Goal: Transaction & Acquisition: Download file/media

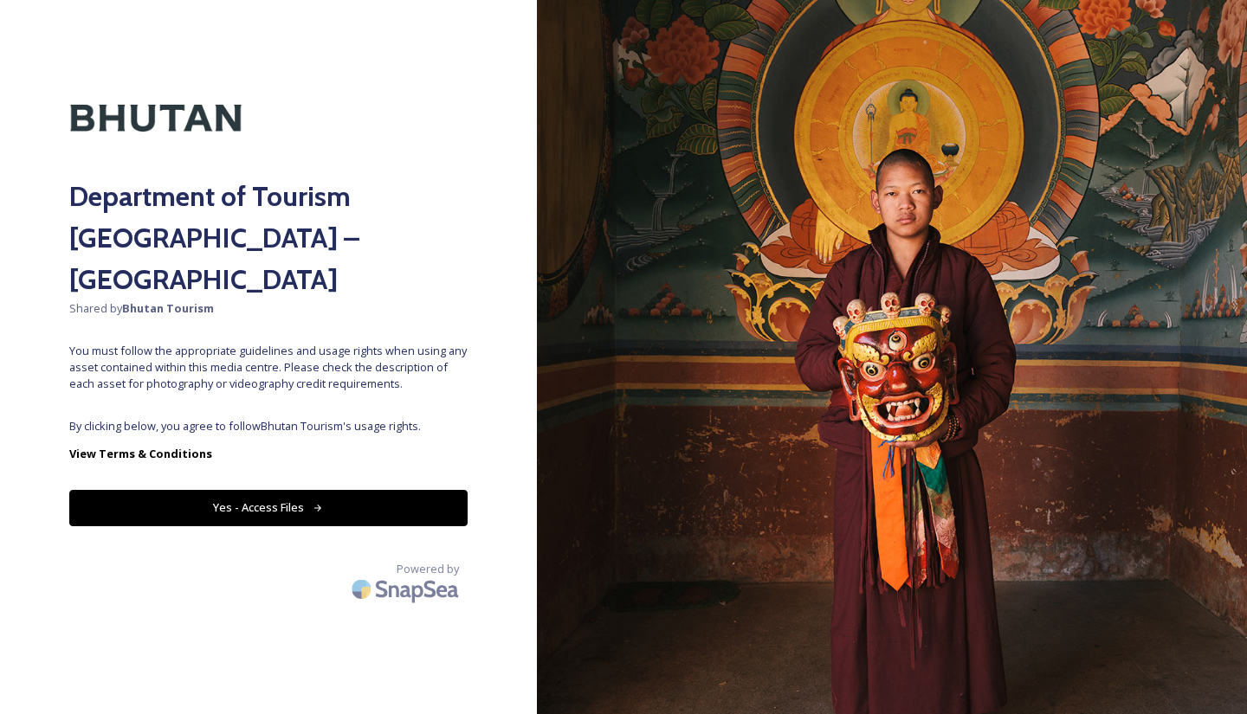
click at [414, 490] on button "Yes - Access Files" at bounding box center [268, 508] width 398 height 36
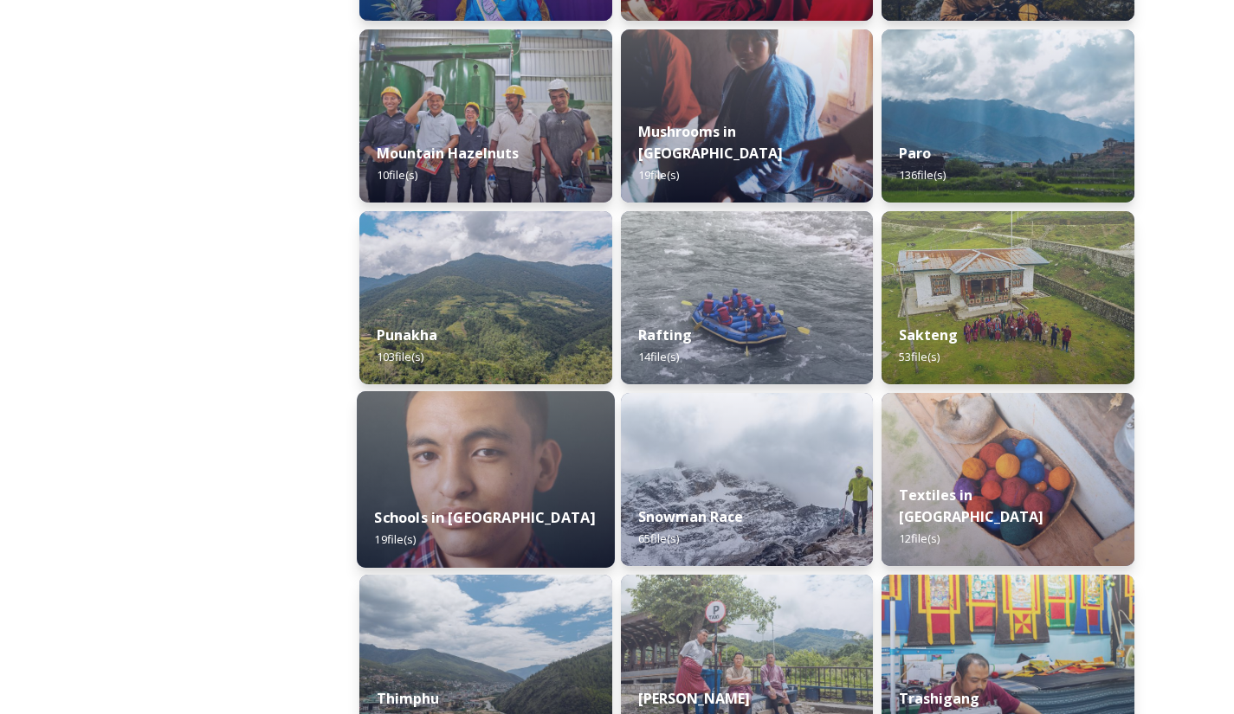
scroll to position [1522, 0]
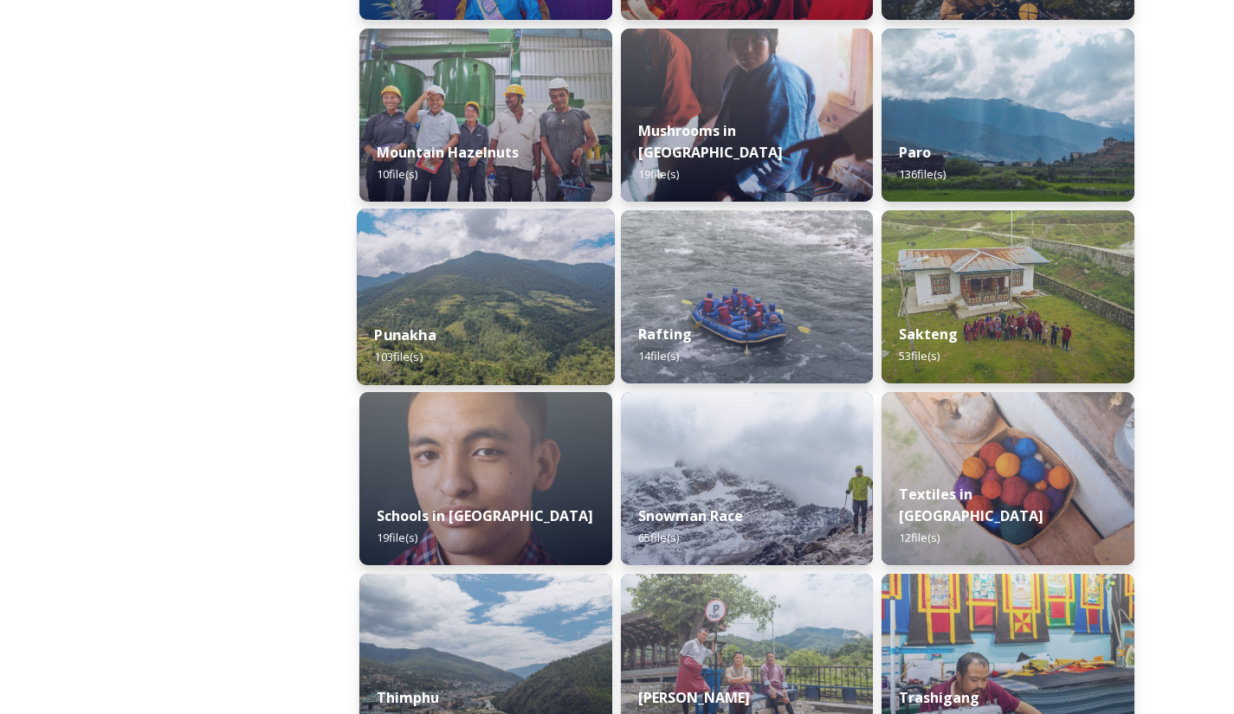
click at [520, 370] on div "Punakha 103 file(s)" at bounding box center [486, 346] width 258 height 79
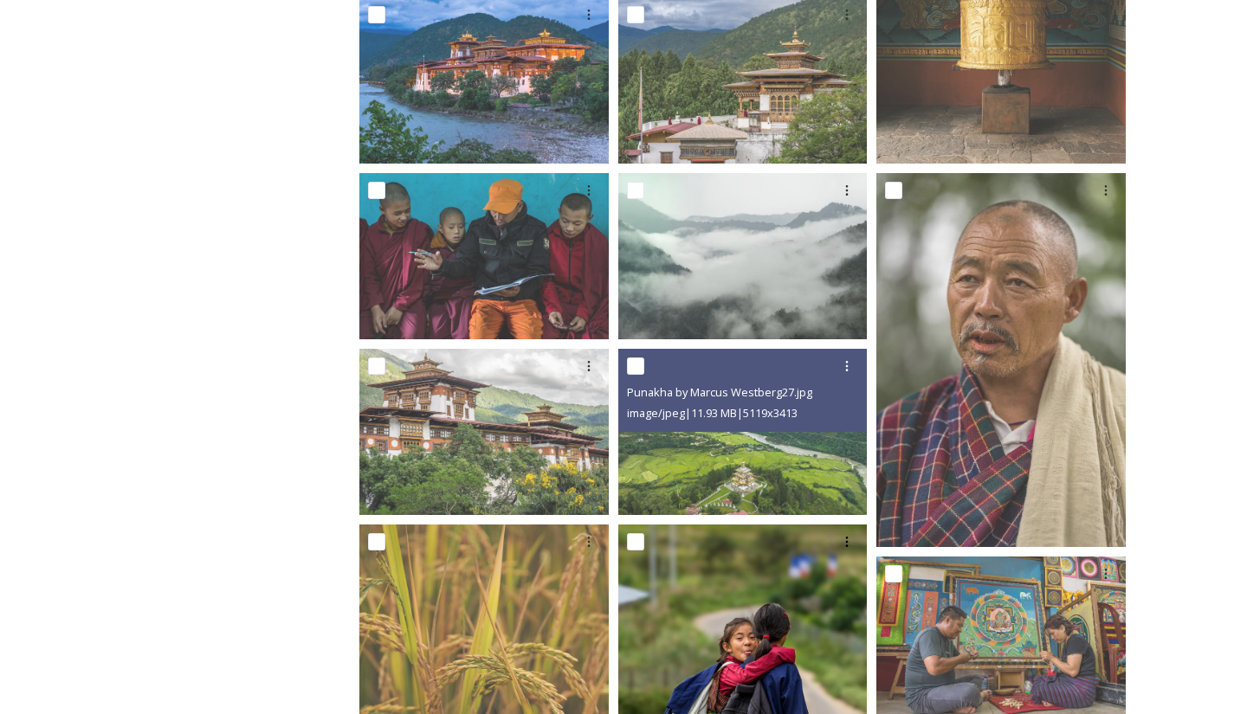
scroll to position [1594, 0]
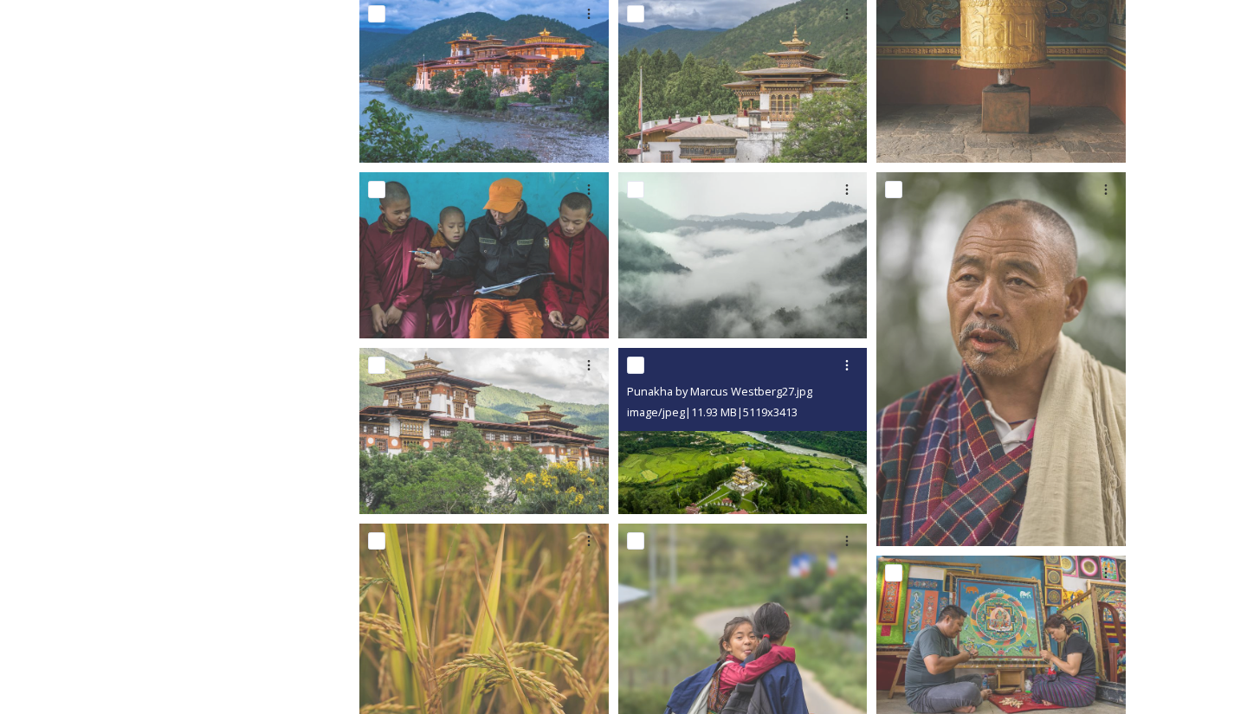
click at [753, 471] on img at bounding box center [742, 431] width 249 height 166
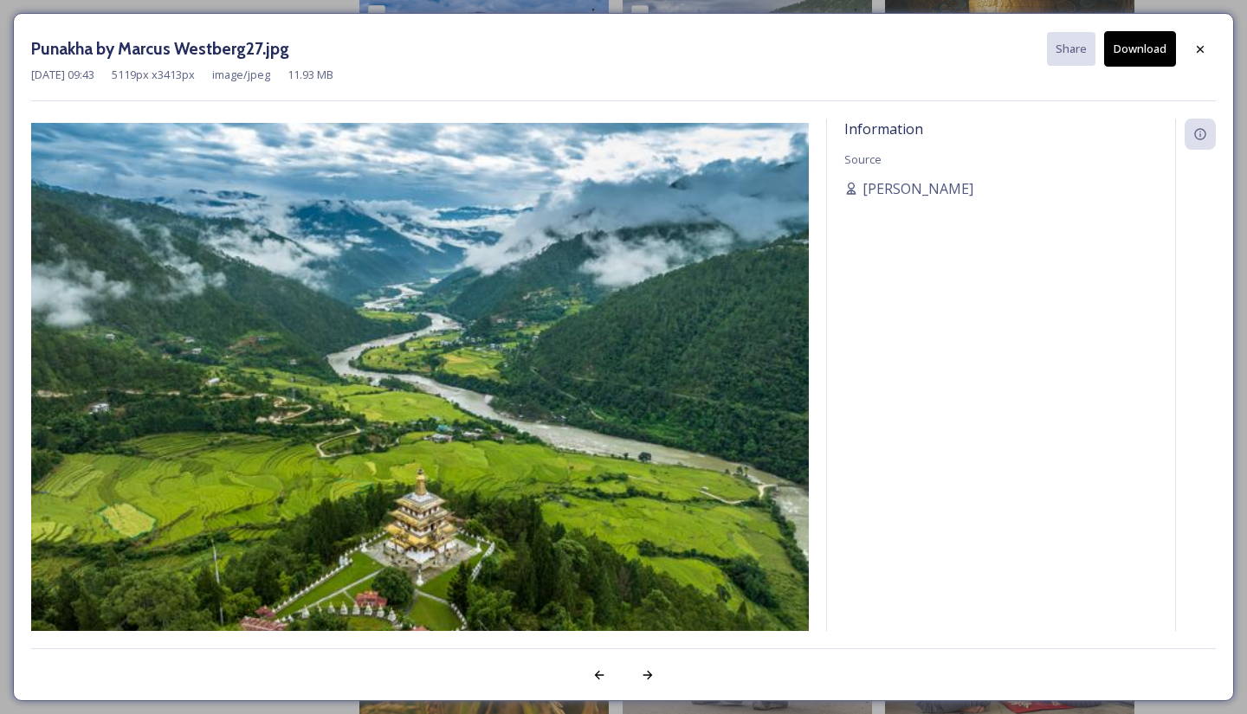
click at [753, 471] on img at bounding box center [420, 382] width 778 height 519
click at [1199, 42] on icon at bounding box center [1200, 49] width 14 height 14
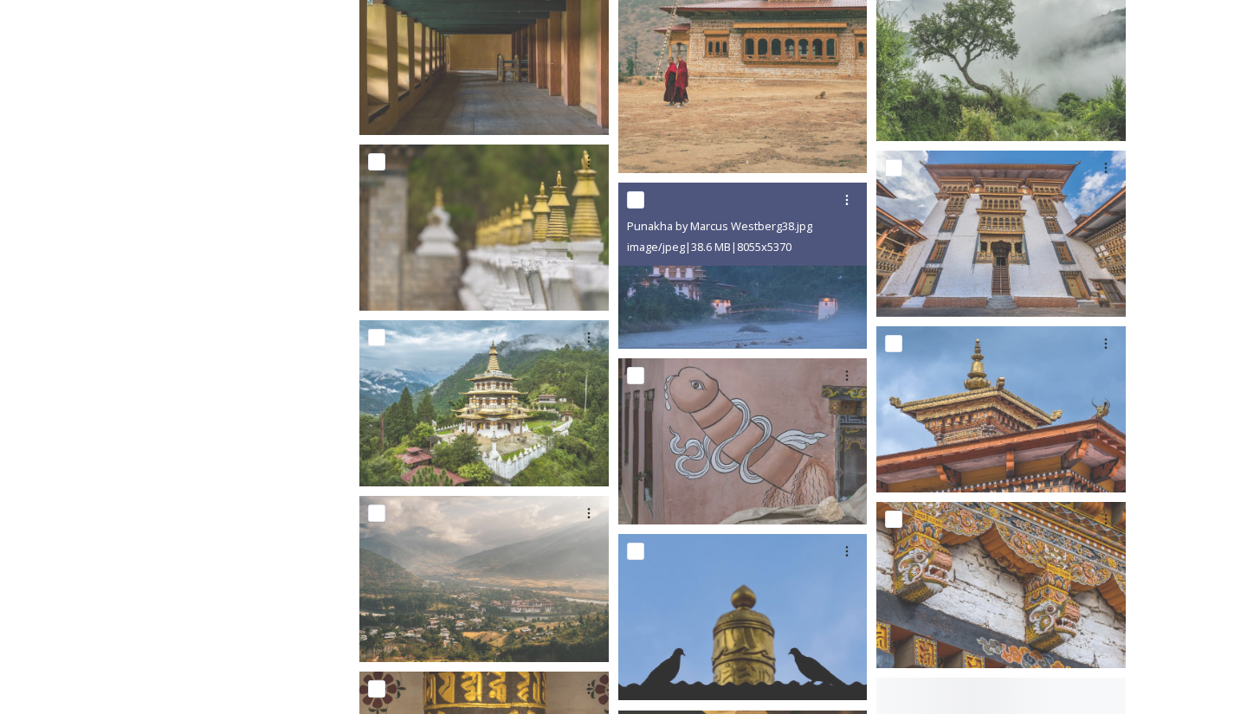
scroll to position [5053, 0]
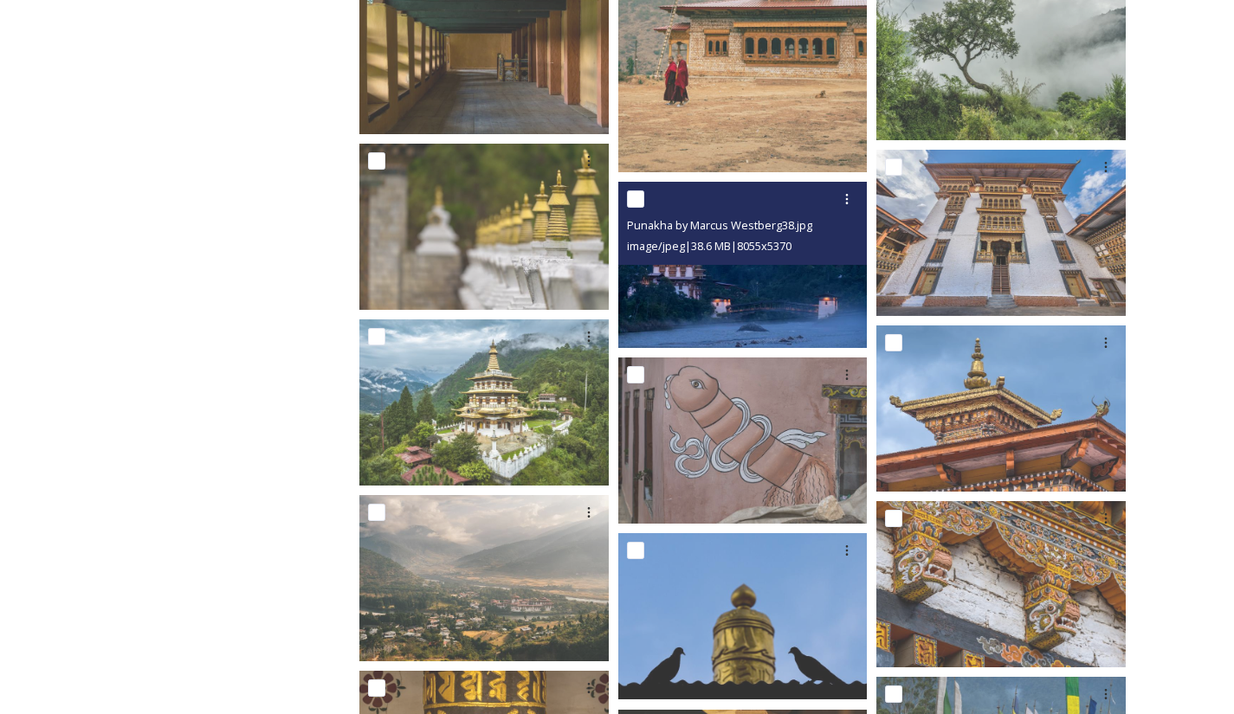
click at [794, 310] on img at bounding box center [742, 265] width 249 height 166
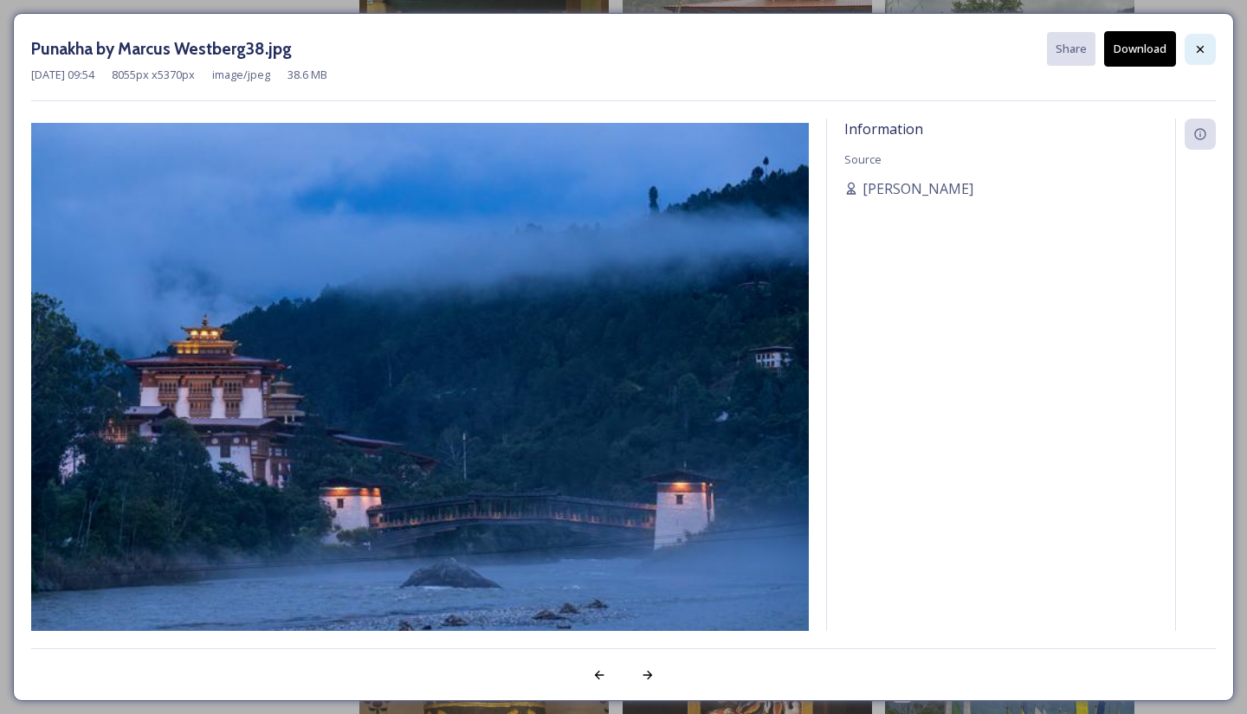
click at [1198, 44] on icon at bounding box center [1200, 49] width 14 height 14
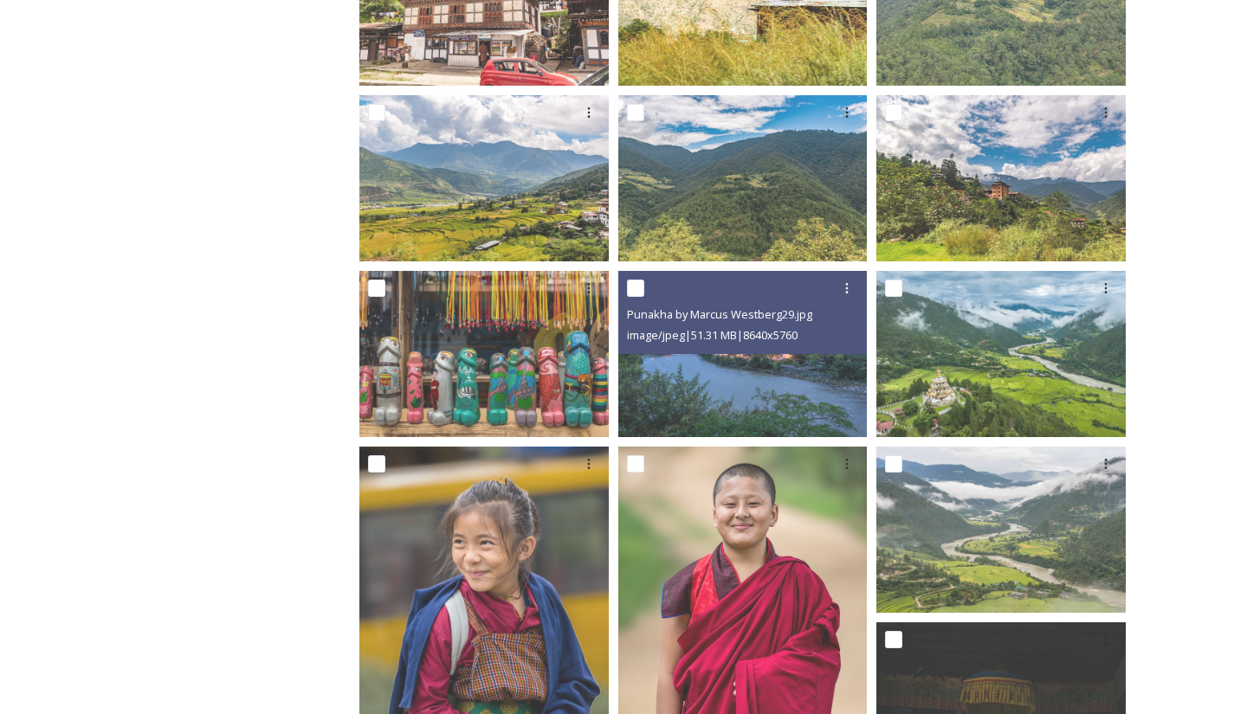
scroll to position [761, 0]
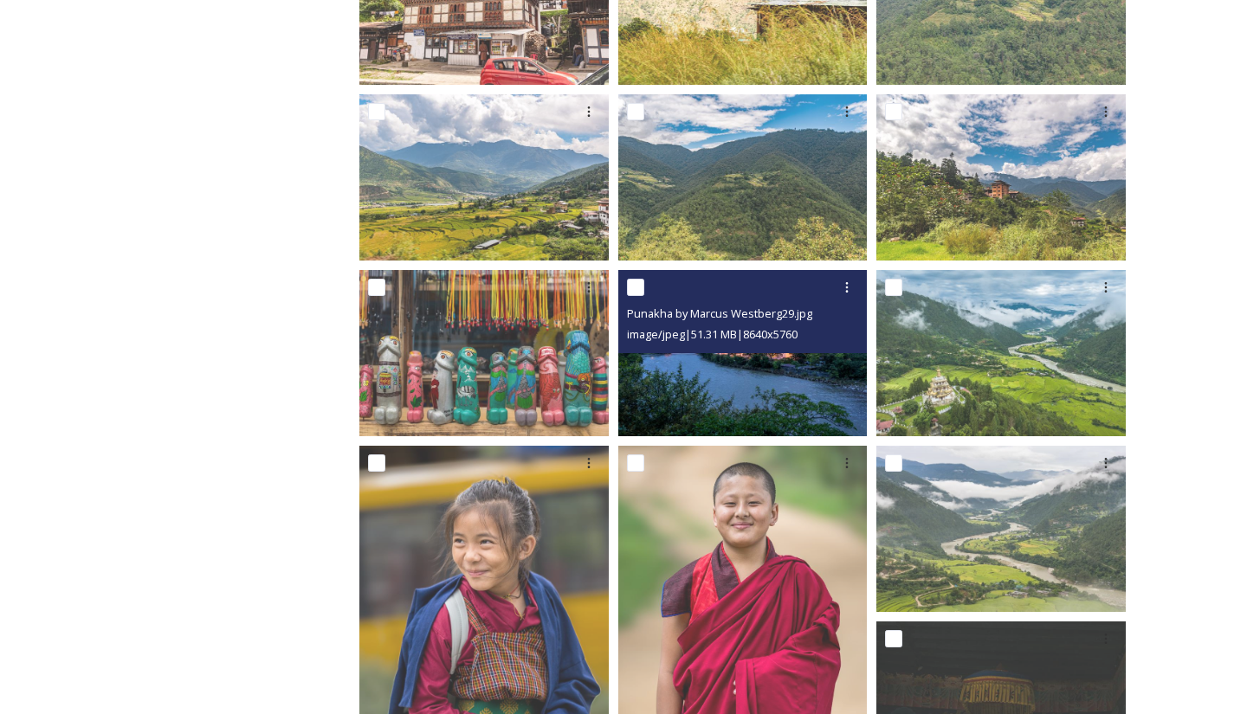
click at [785, 366] on img at bounding box center [742, 353] width 249 height 166
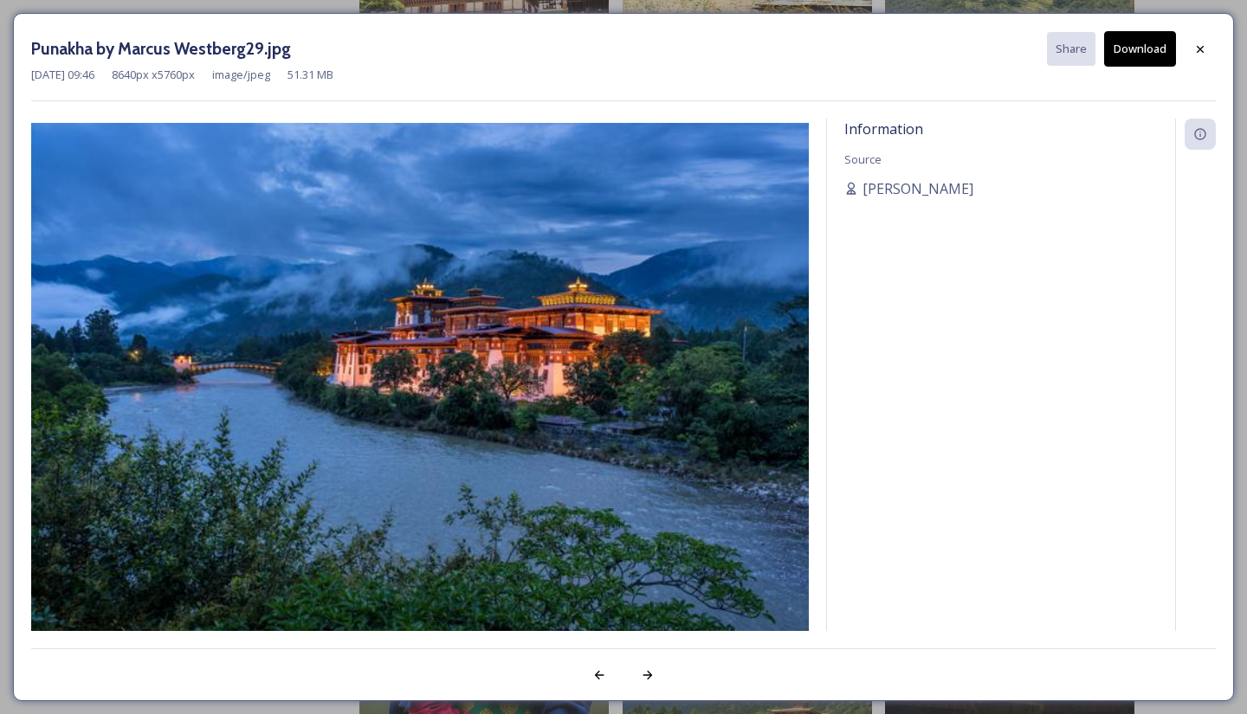
click at [1140, 48] on button "Download" at bounding box center [1140, 49] width 72 height 36
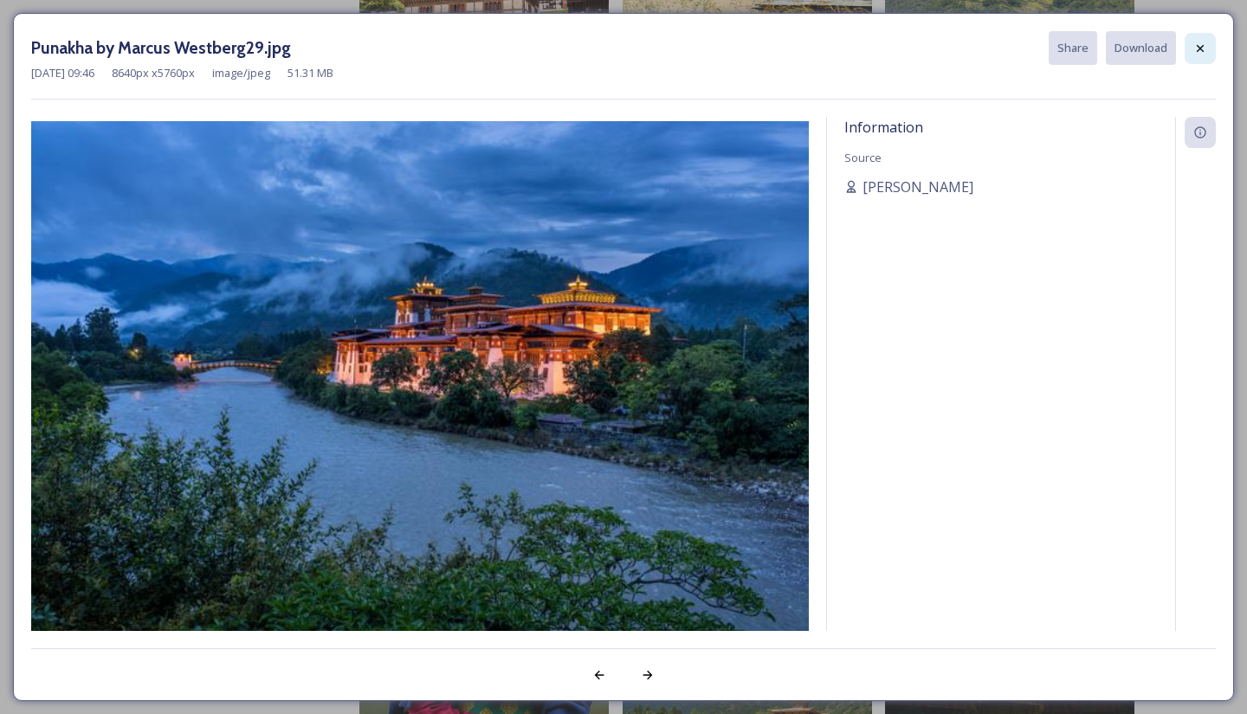
click at [1197, 46] on icon at bounding box center [1200, 49] width 14 height 14
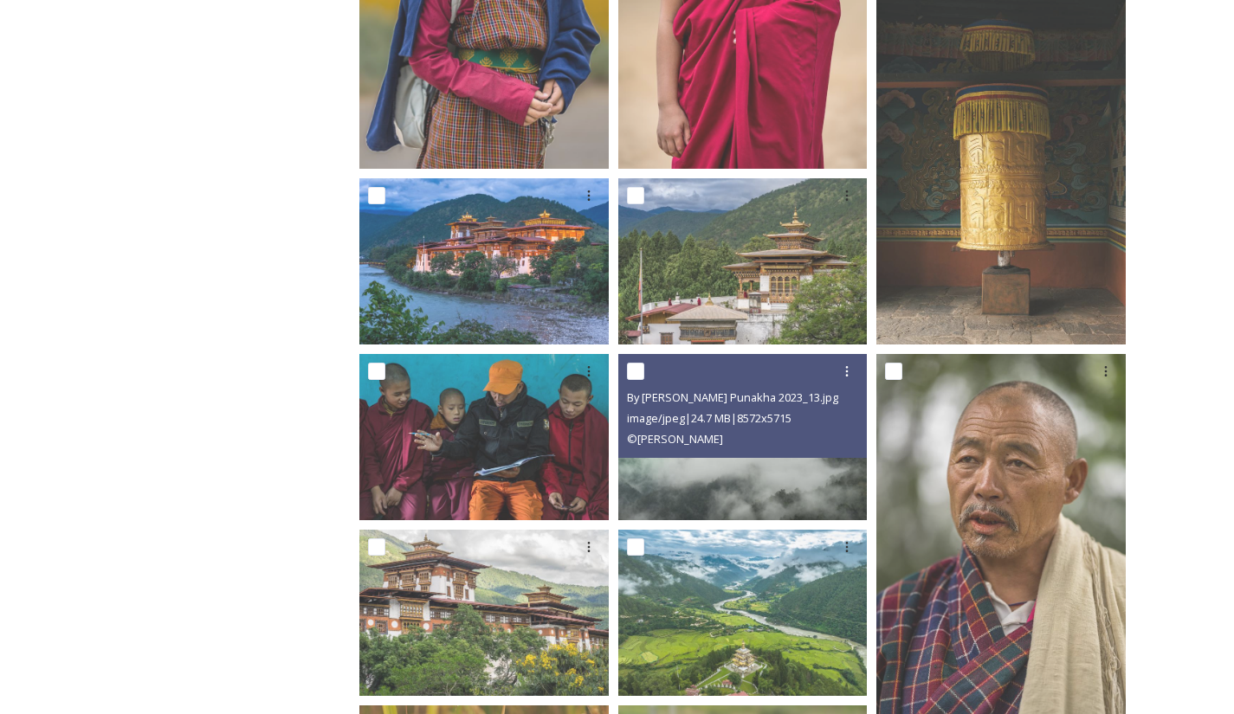
scroll to position [1413, 0]
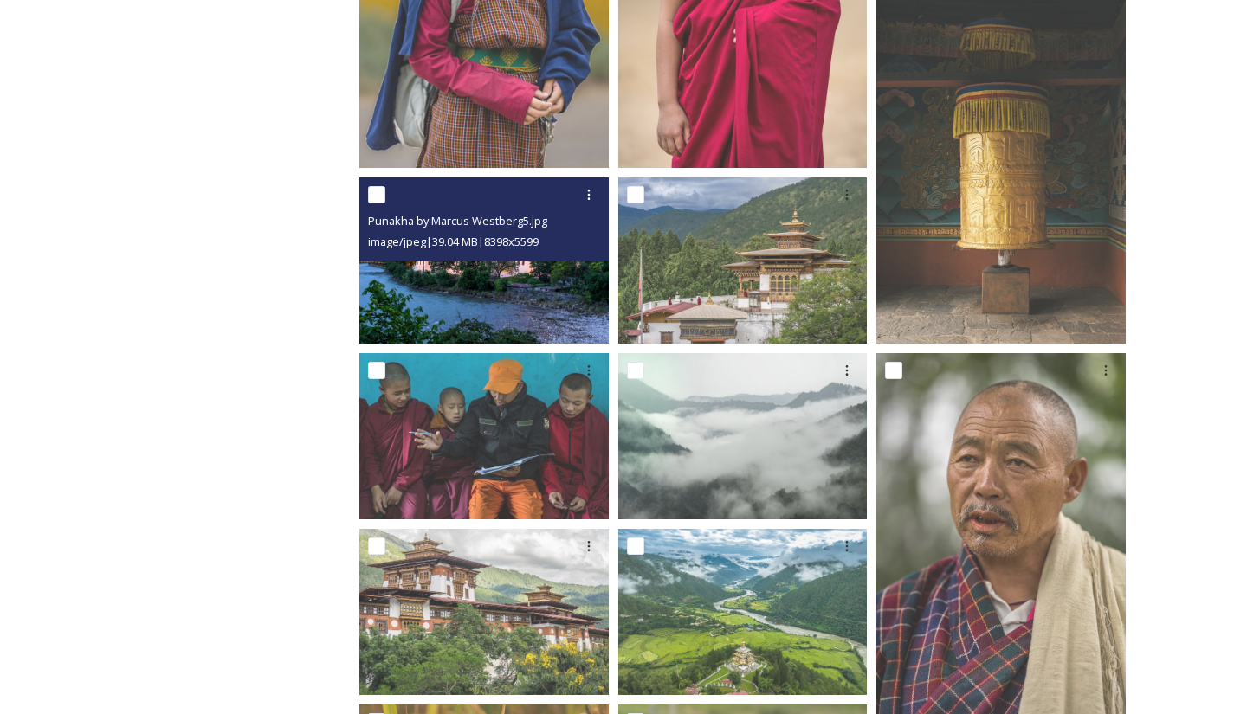
click at [533, 302] on img at bounding box center [483, 261] width 249 height 166
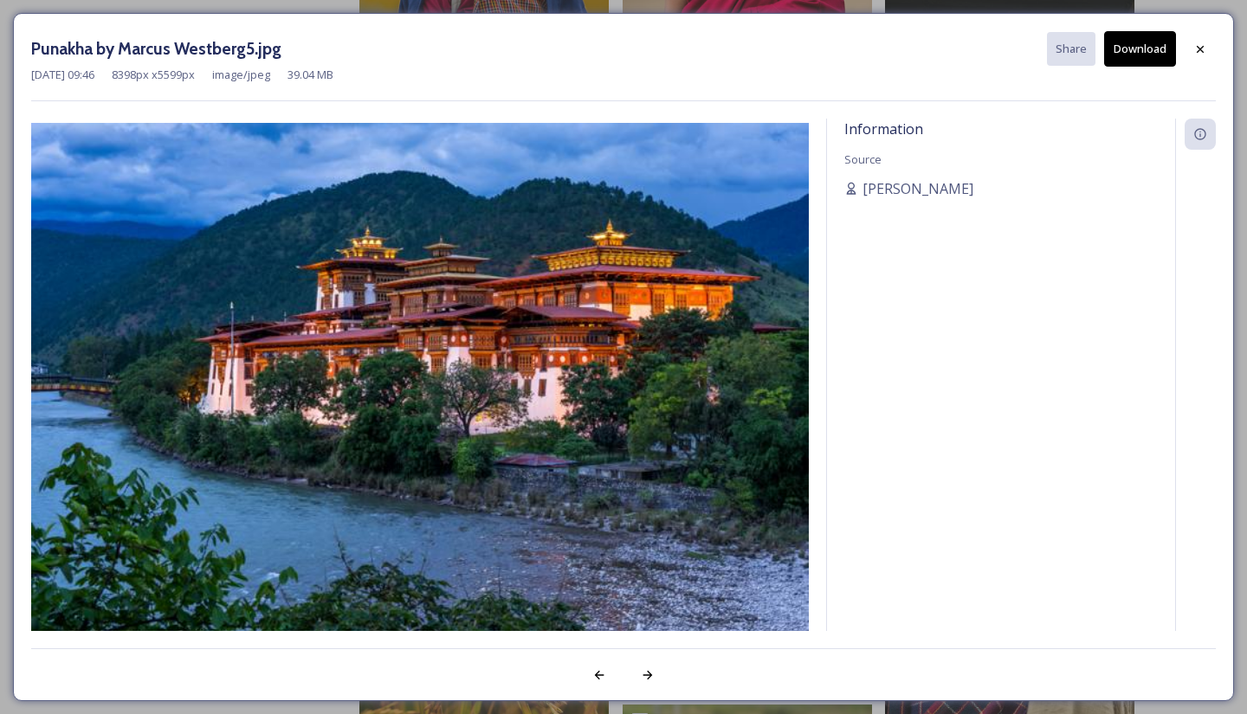
click at [533, 302] on img at bounding box center [420, 382] width 778 height 519
click at [1140, 37] on button "Download" at bounding box center [1140, 49] width 72 height 36
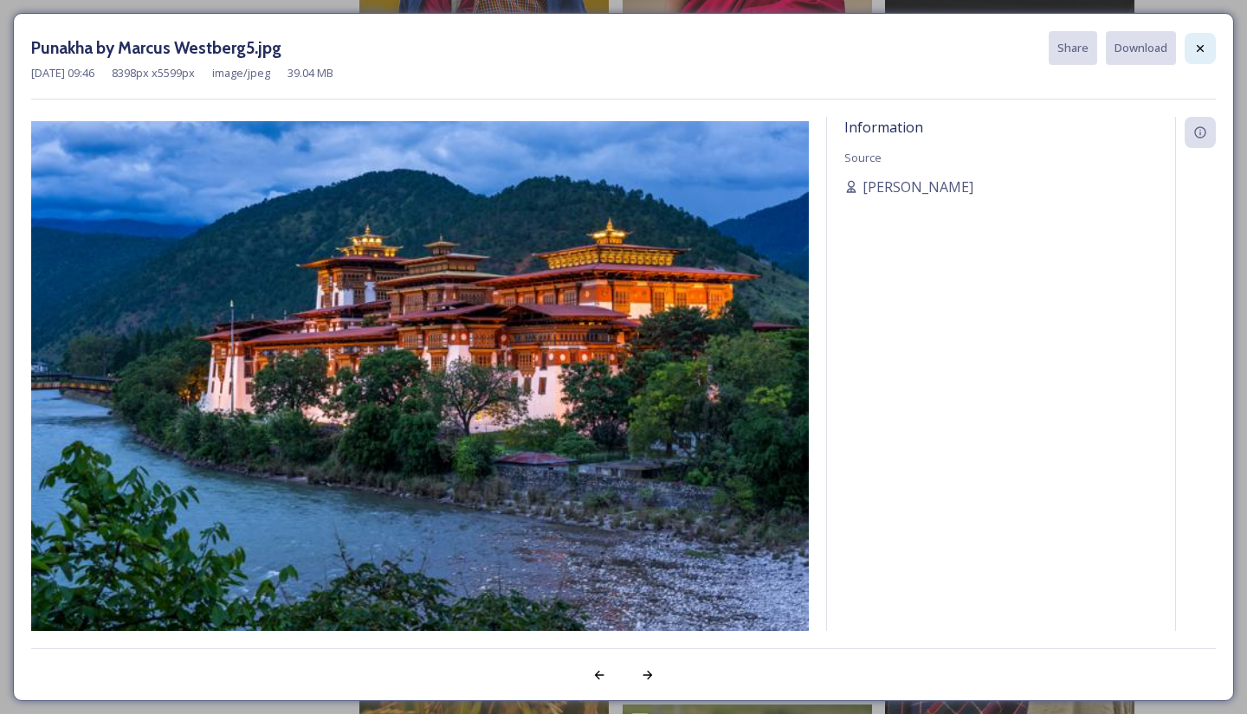
click at [1202, 42] on icon at bounding box center [1200, 49] width 14 height 14
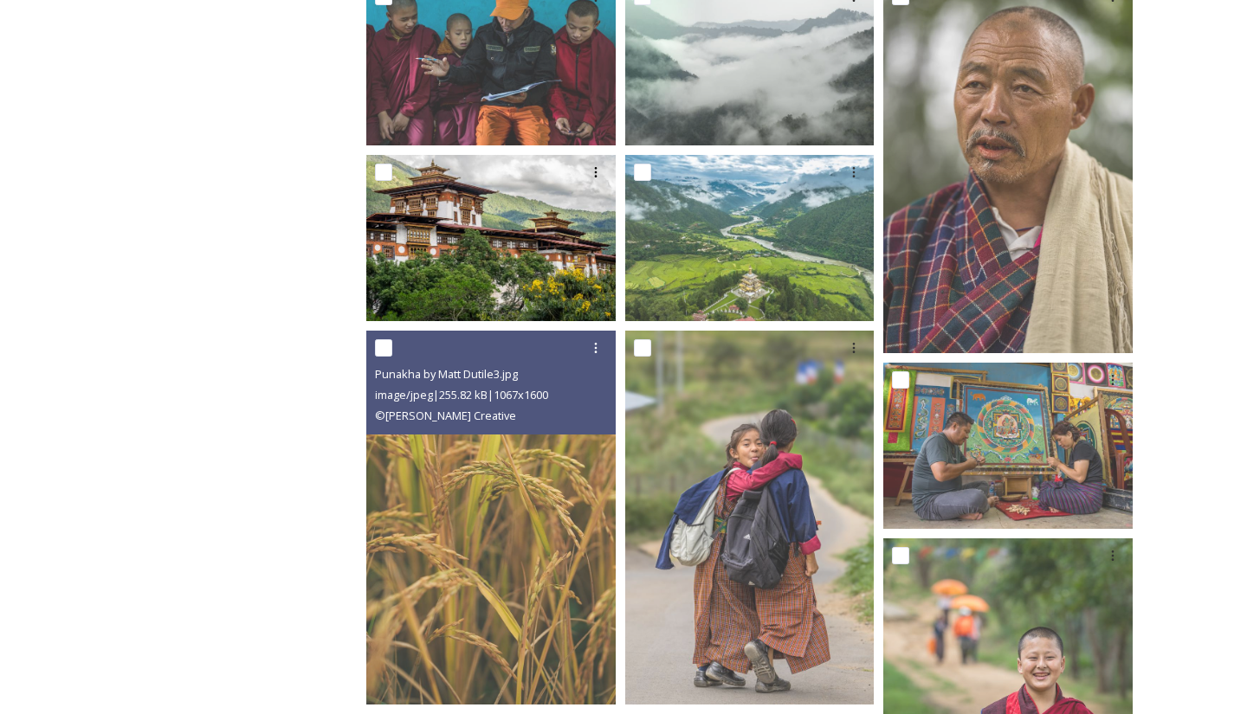
scroll to position [1788, 0]
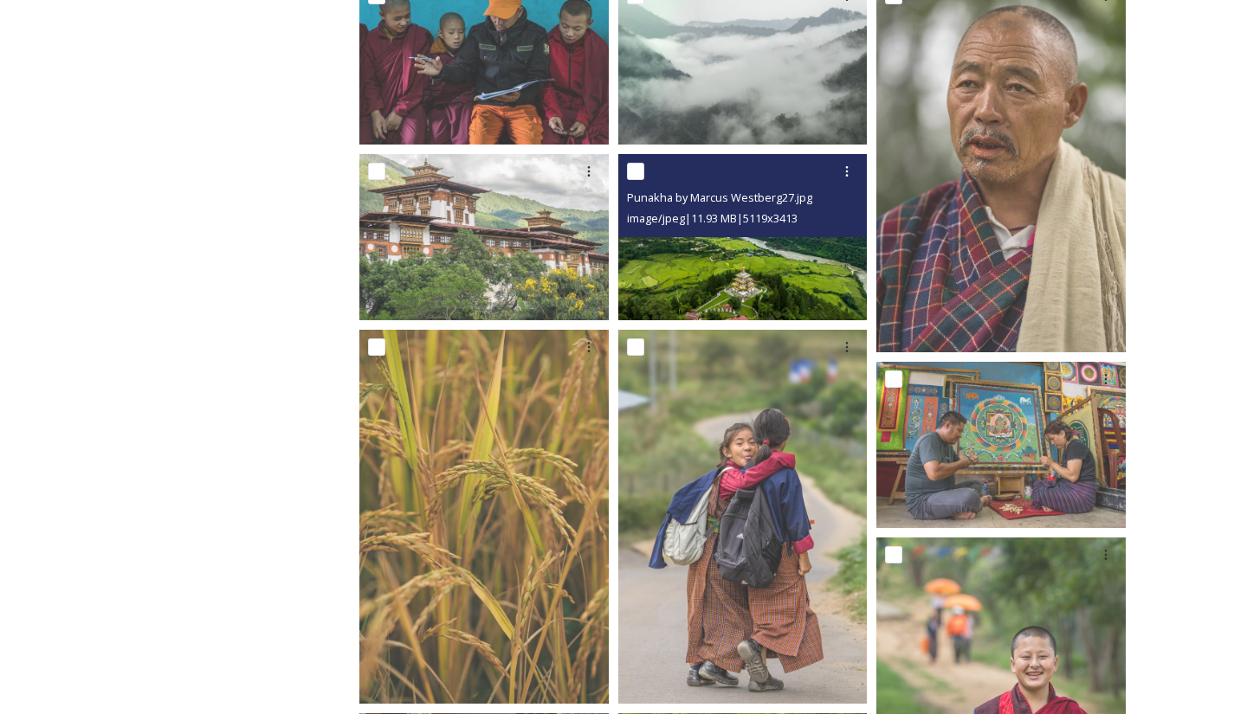
click at [764, 265] on img at bounding box center [742, 237] width 249 height 166
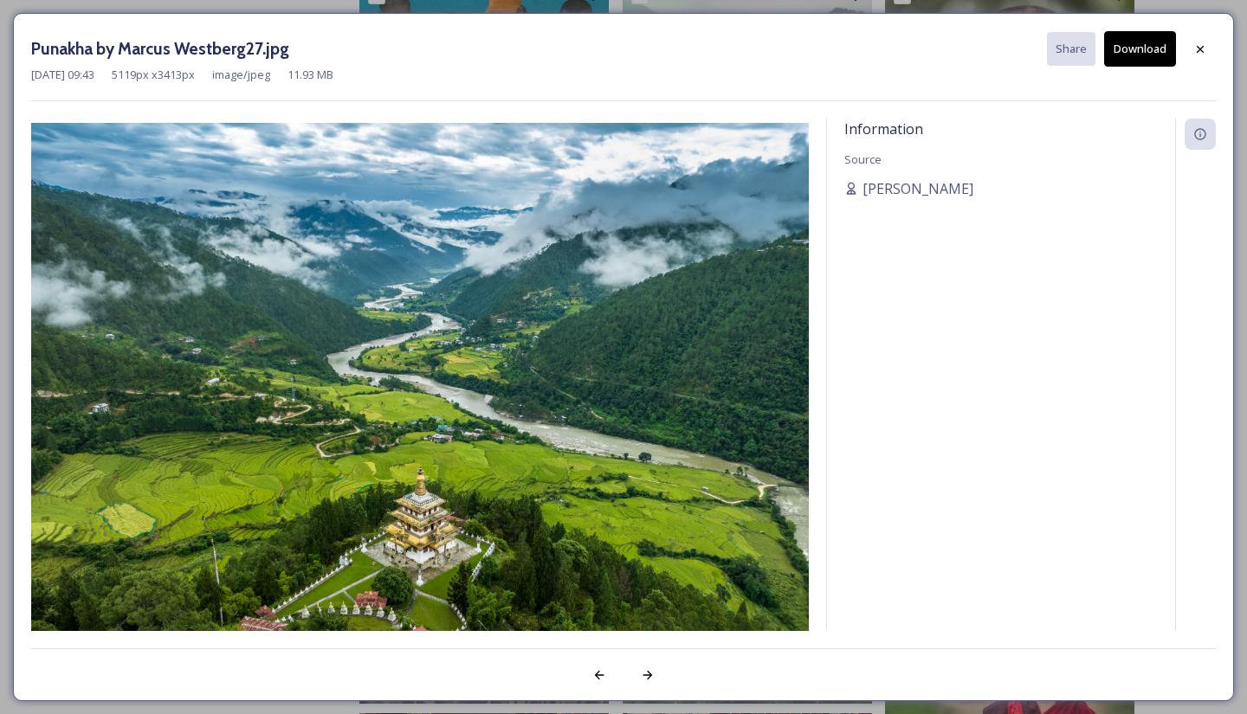
click at [1146, 49] on button "Download" at bounding box center [1140, 49] width 72 height 36
click at [1119, 261] on div "Information Source [PERSON_NAME]" at bounding box center [1001, 398] width 348 height 559
click at [1135, 303] on div "Information Source [PERSON_NAME]" at bounding box center [1001, 398] width 348 height 559
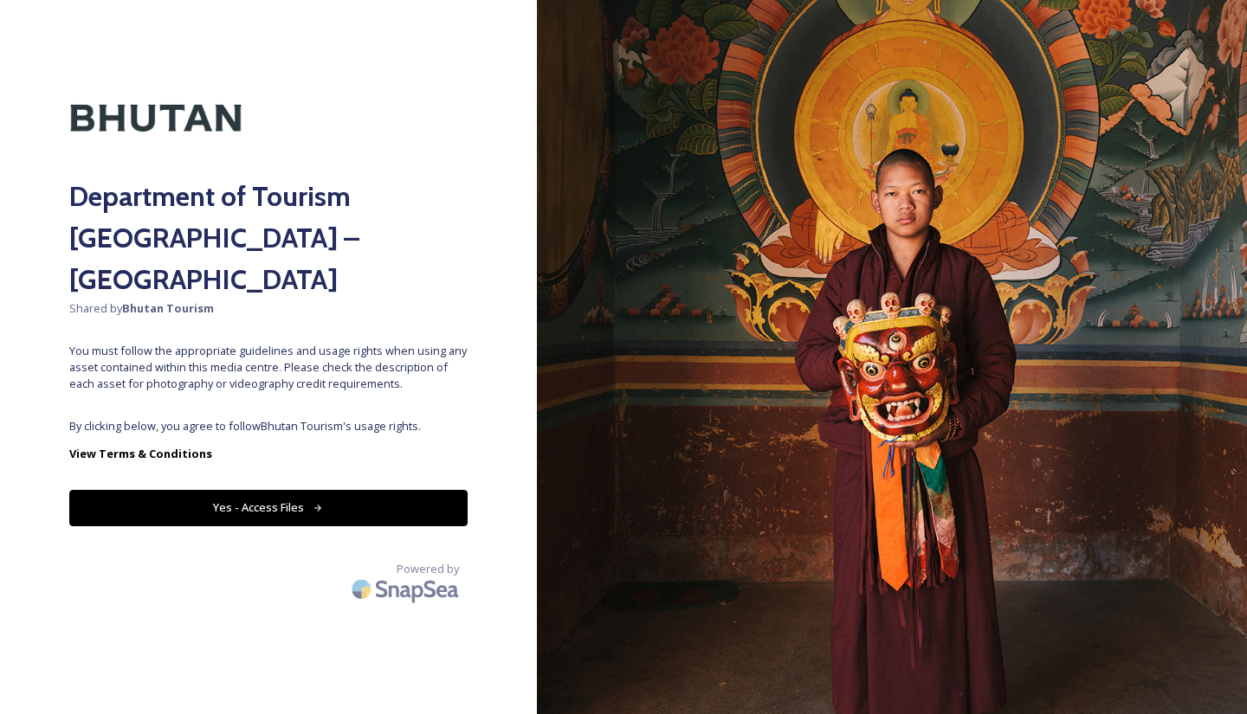
click at [346, 490] on button "Yes - Access Files" at bounding box center [268, 508] width 398 height 36
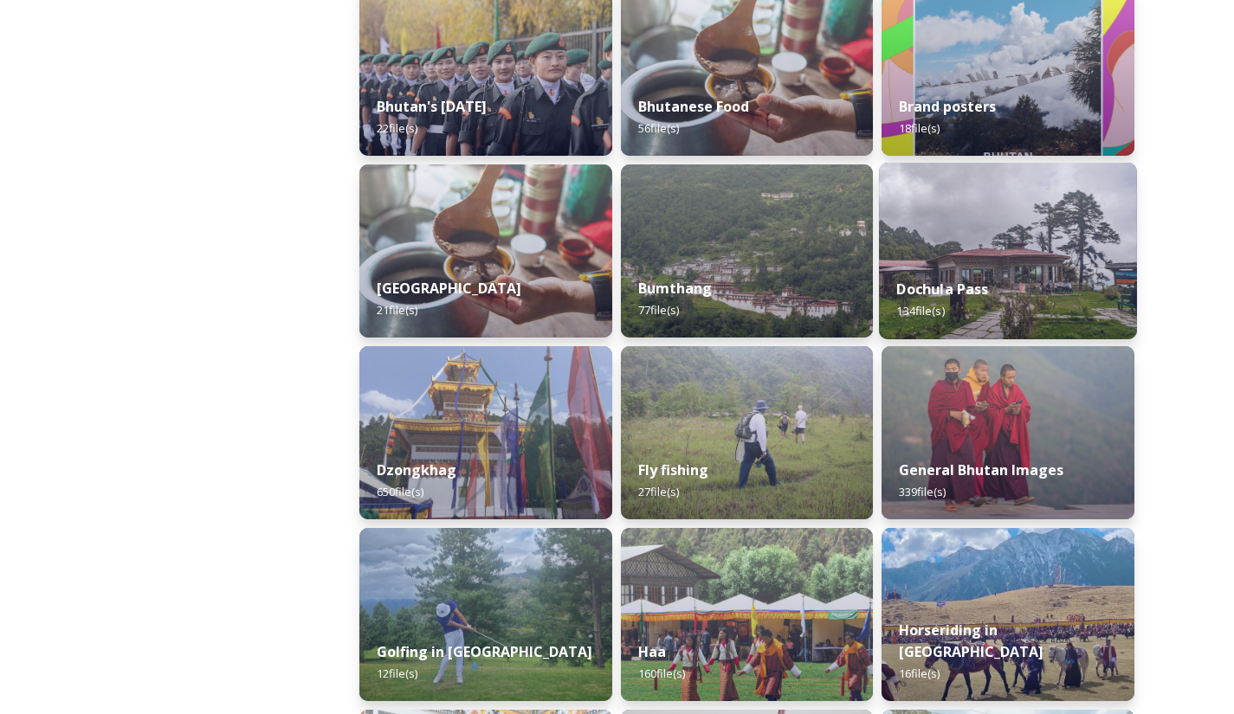
scroll to position [477, 0]
